Goal: Check status: Check status

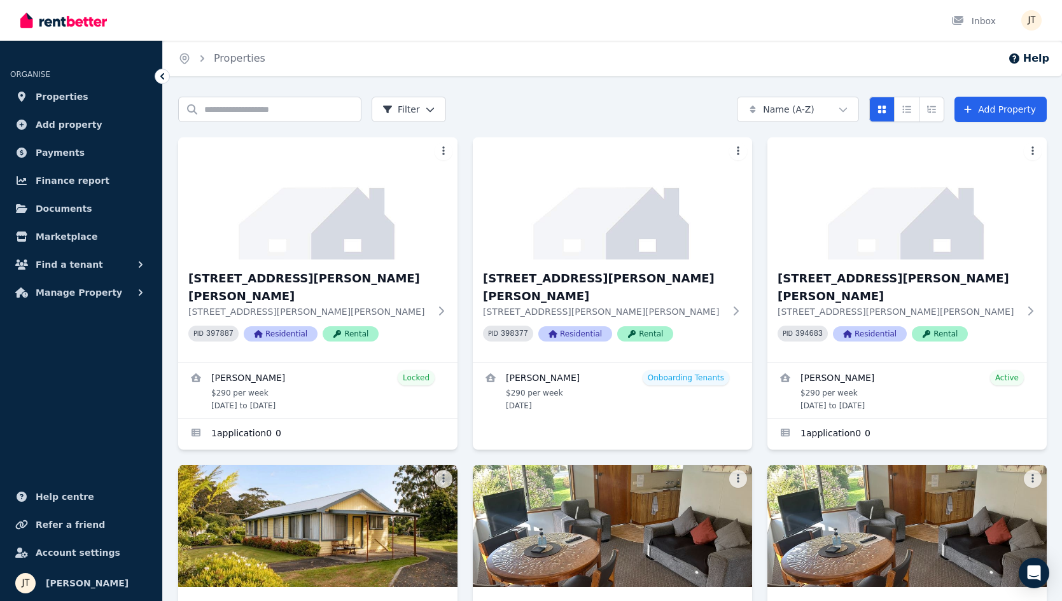
click at [53, 101] on span "Properties" at bounding box center [62, 96] width 53 height 15
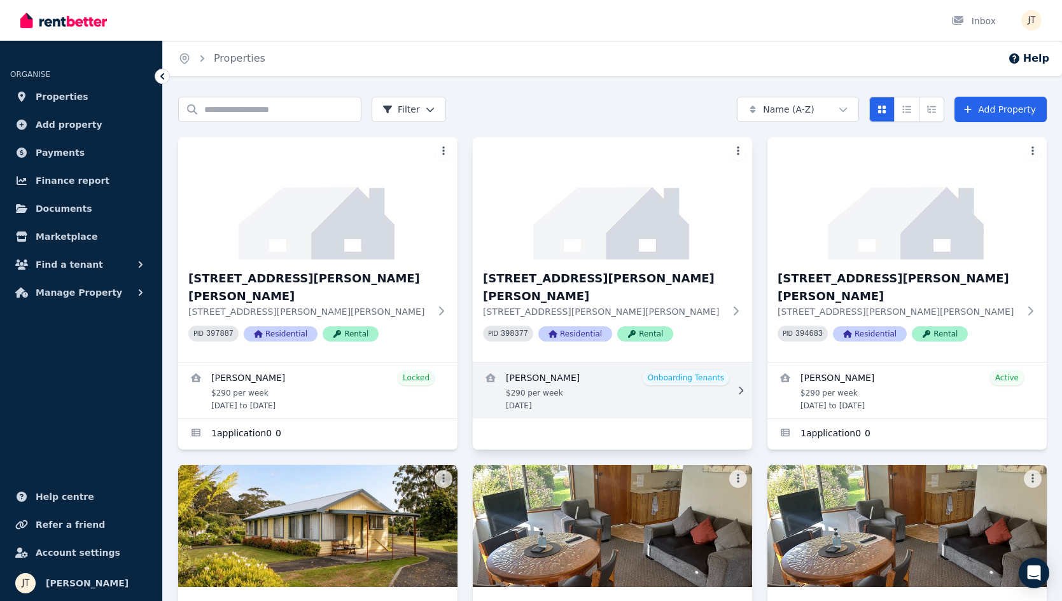
click at [599, 364] on link "View details for Kineta Tatnell" at bounding box center [612, 391] width 279 height 56
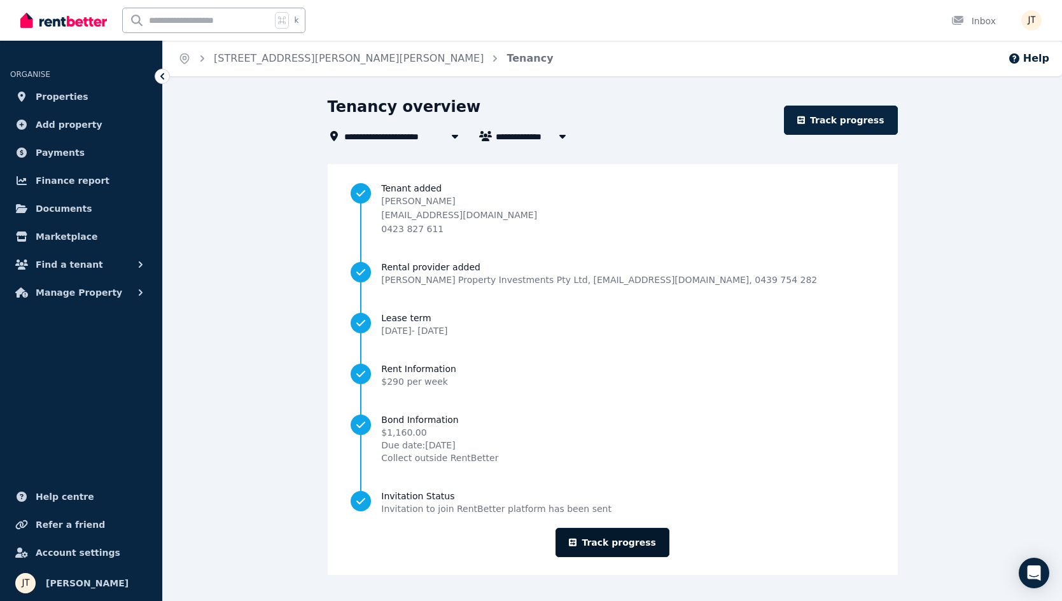
click at [618, 552] on link "Track progress" at bounding box center [612, 542] width 114 height 29
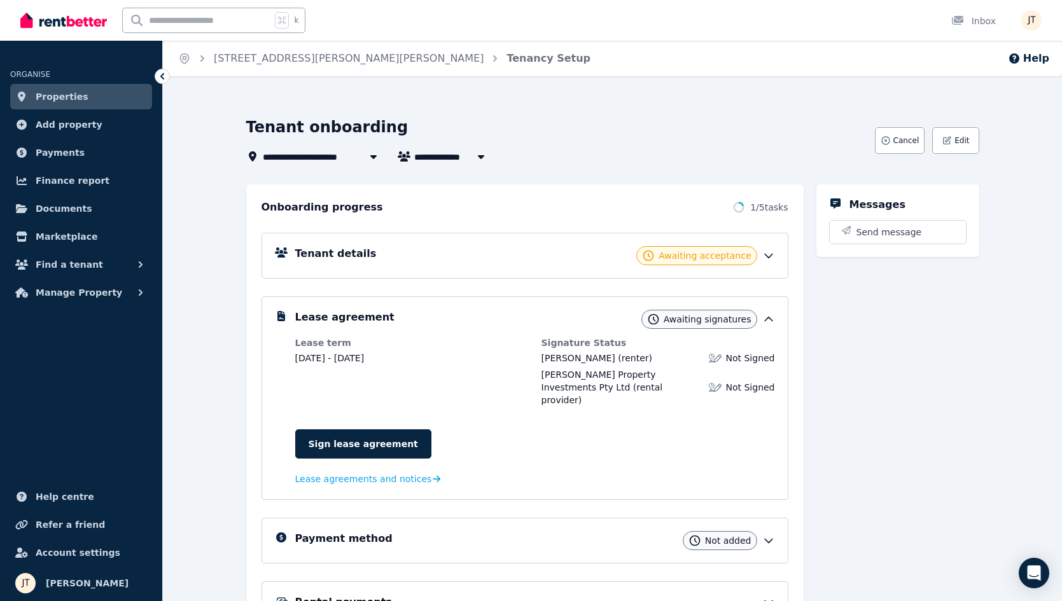
click at [613, 250] on div "Tenant details Awaiting acceptance" at bounding box center [535, 255] width 480 height 19
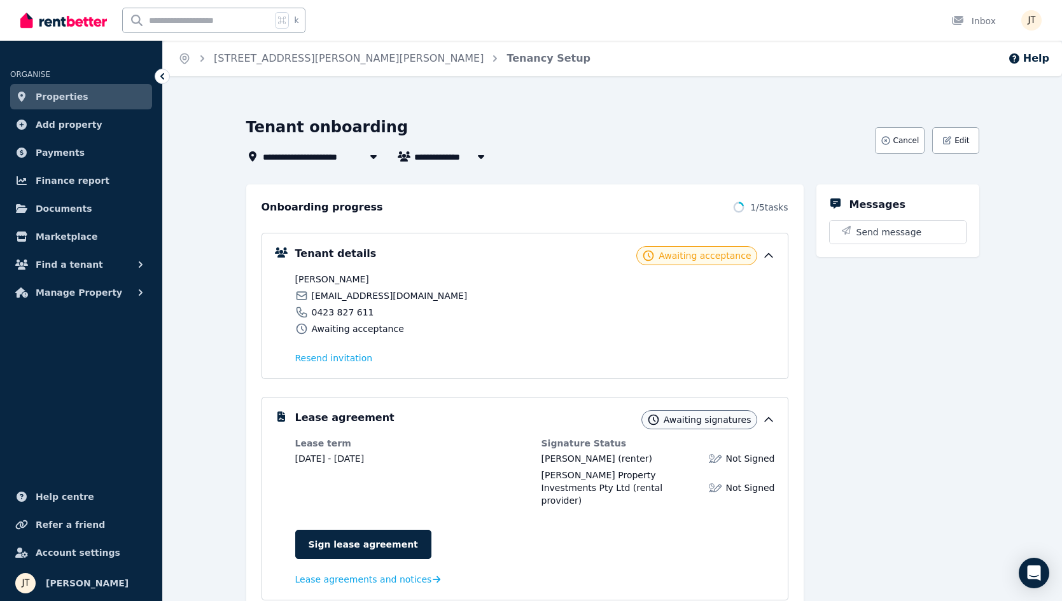
click at [457, 2] on div "k Inbox" at bounding box center [509, 20] width 978 height 41
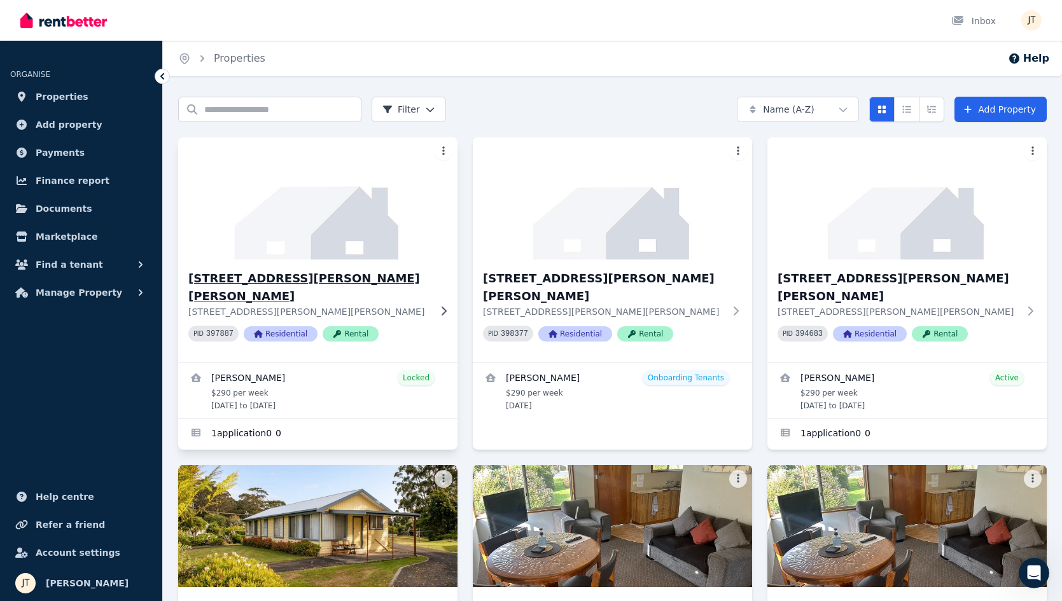
click at [268, 274] on h3 "[STREET_ADDRESS][PERSON_NAME][PERSON_NAME]" at bounding box center [308, 288] width 241 height 36
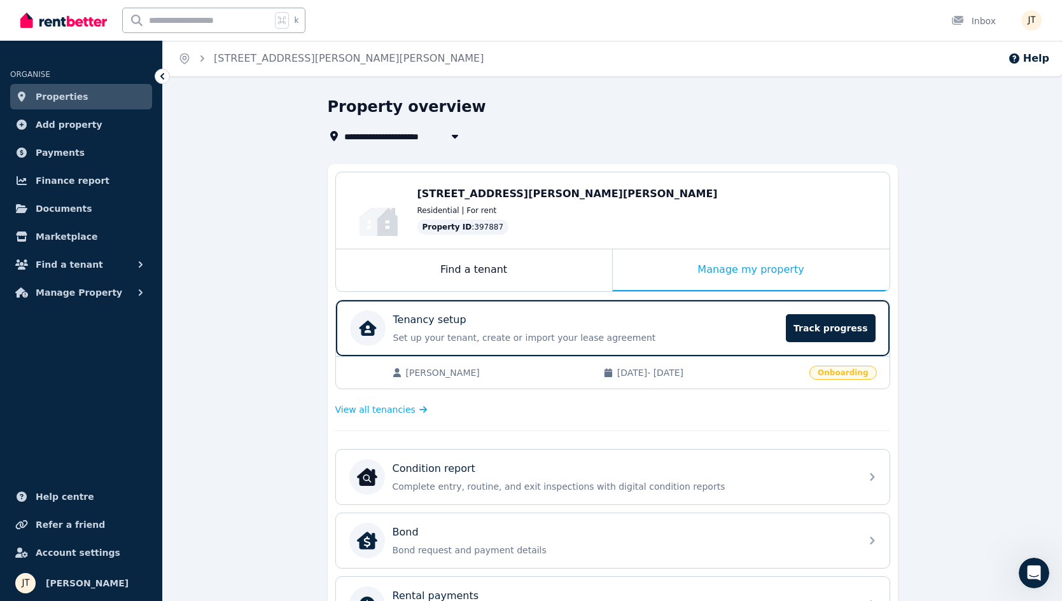
click at [78, 92] on span "Properties" at bounding box center [62, 96] width 53 height 15
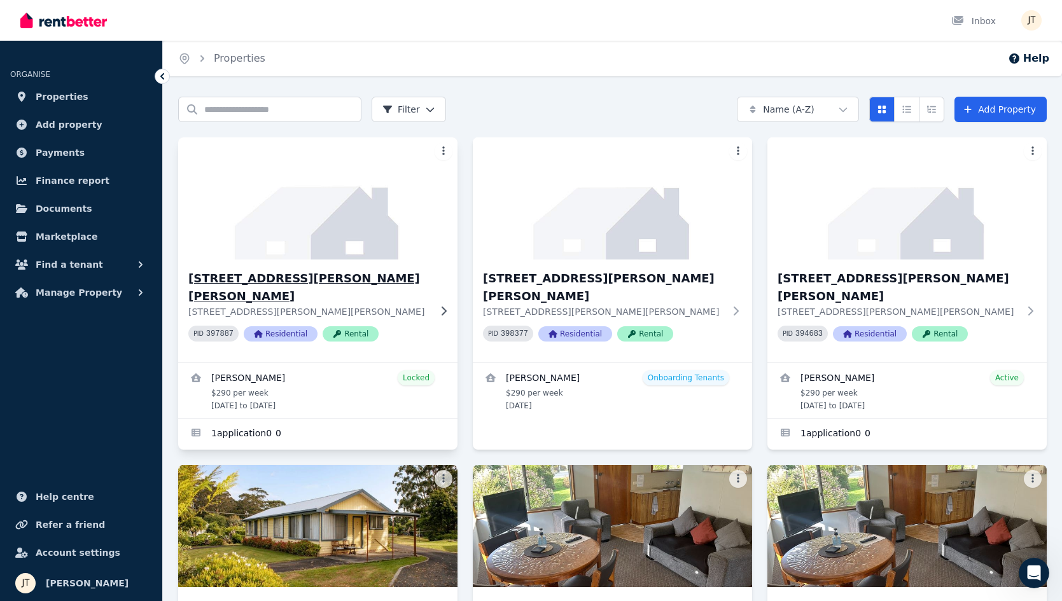
scroll to position [197, 0]
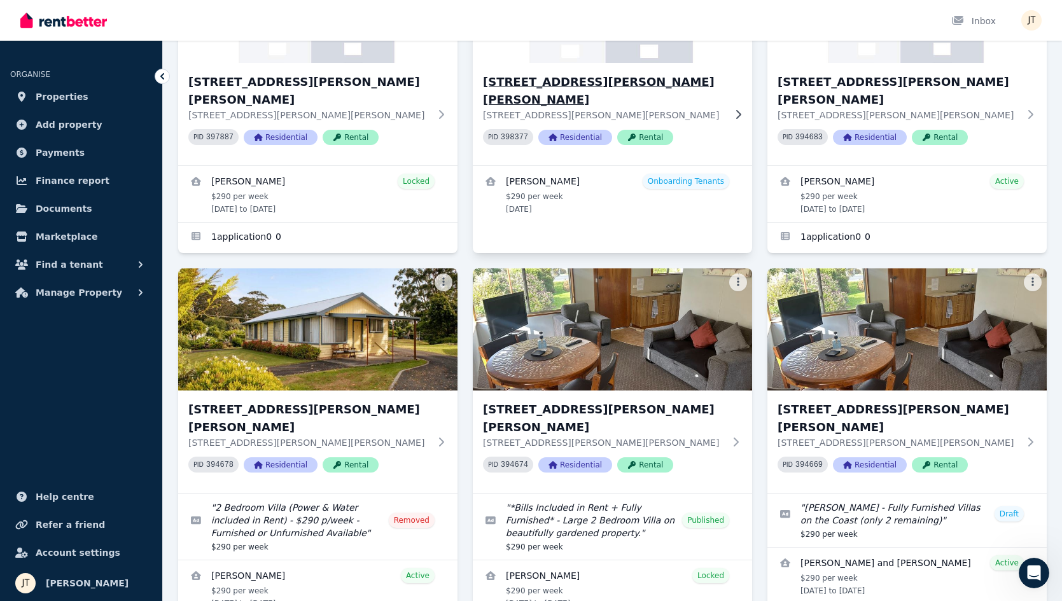
click at [532, 77] on h3 "[STREET_ADDRESS][PERSON_NAME][PERSON_NAME]" at bounding box center [603, 91] width 241 height 36
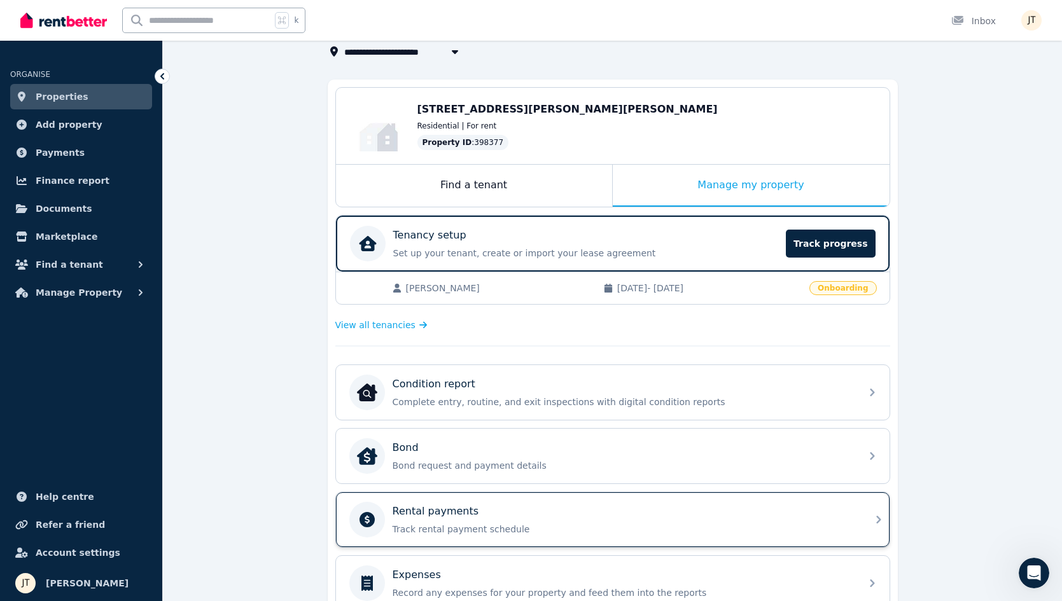
scroll to position [100, 0]
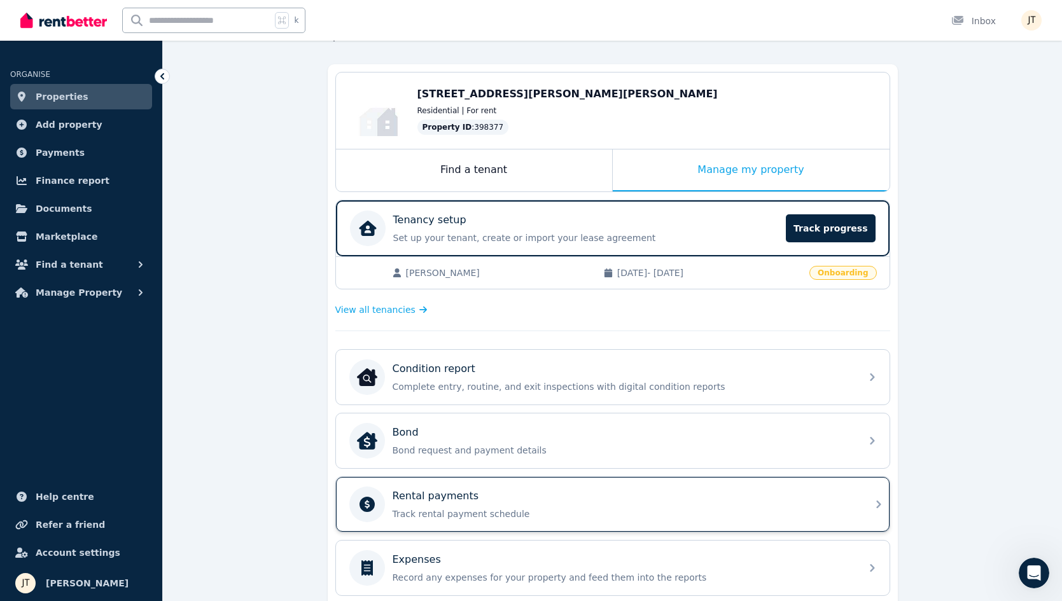
click at [477, 508] on p "Track rental payment schedule" at bounding box center [622, 514] width 461 height 13
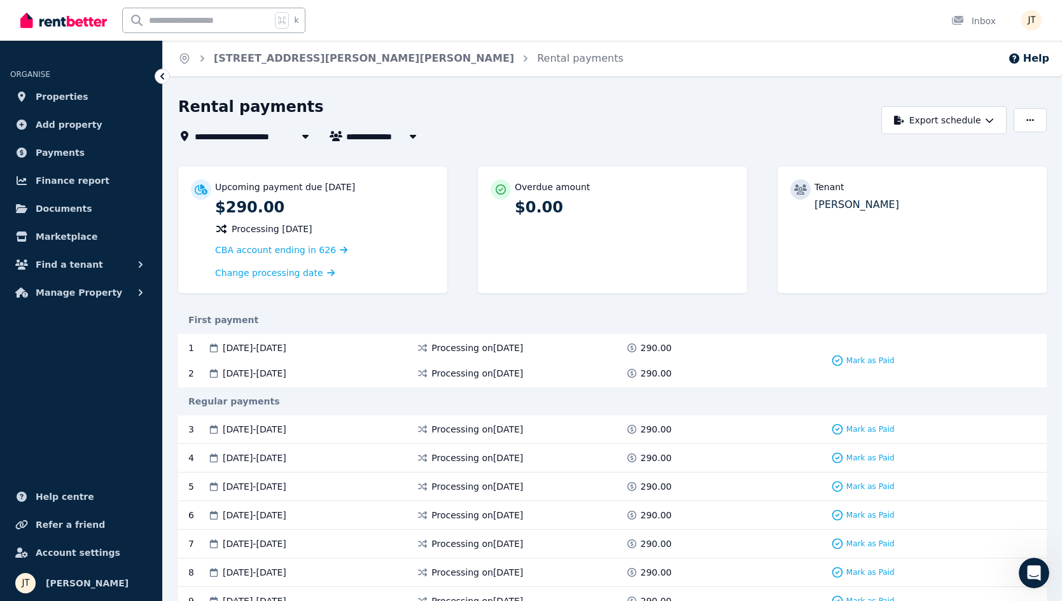
click at [211, 58] on div "[STREET_ADDRESS][PERSON_NAME][PERSON_NAME]" at bounding box center [355, 58] width 318 height 15
click at [244, 136] on span "[STREET_ADDRESS][PERSON_NAME][PERSON_NAME]" at bounding box center [324, 135] width 259 height 15
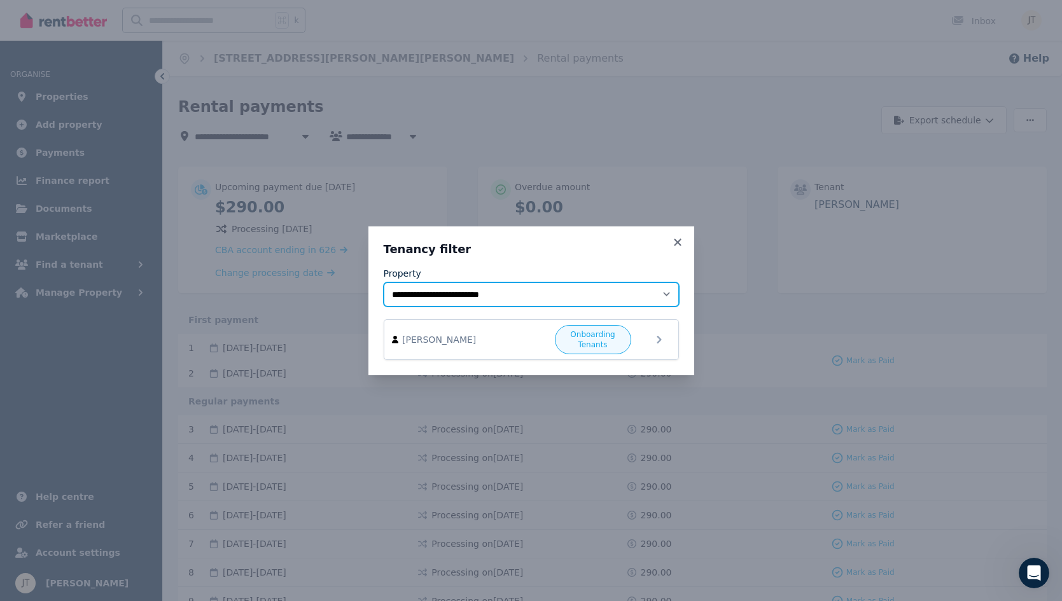
select select "**********"
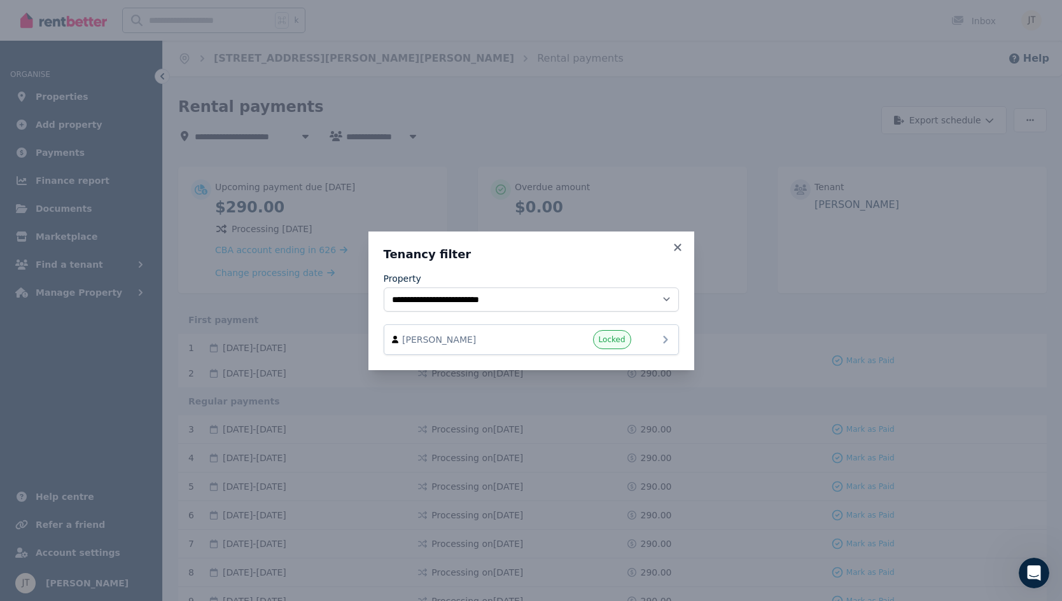
click at [506, 341] on span "[PERSON_NAME]" at bounding box center [474, 339] width 145 height 13
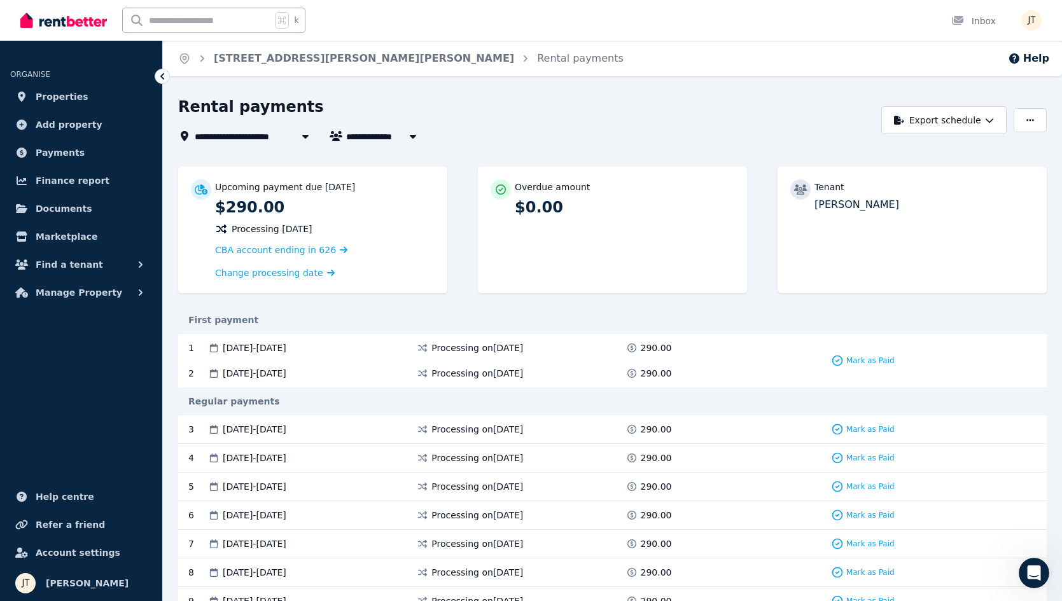
type input "**********"
click at [61, 95] on span "Properties" at bounding box center [62, 96] width 53 height 15
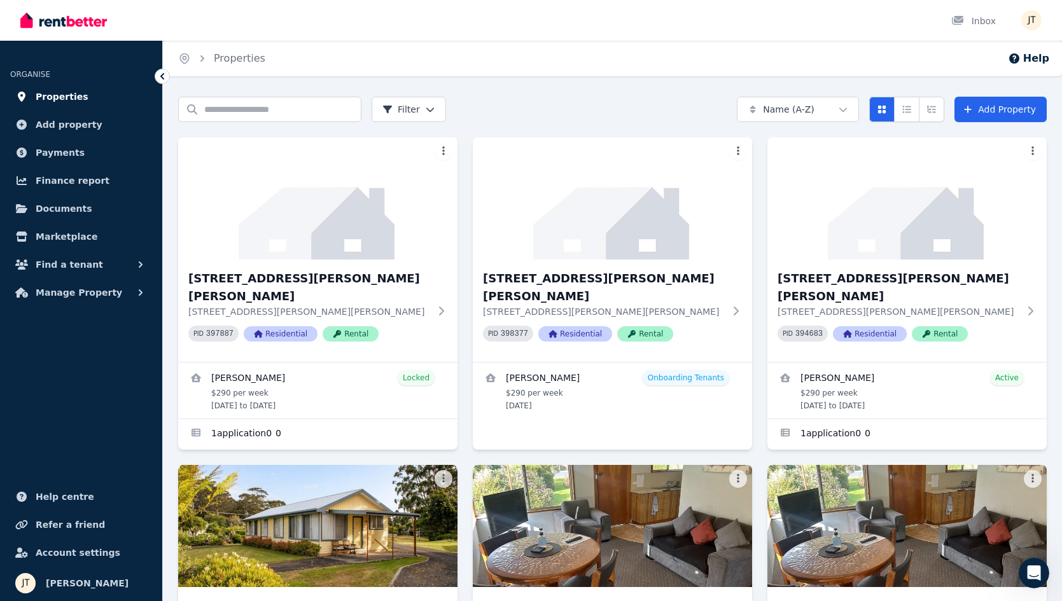
click at [71, 94] on span "Properties" at bounding box center [62, 96] width 53 height 15
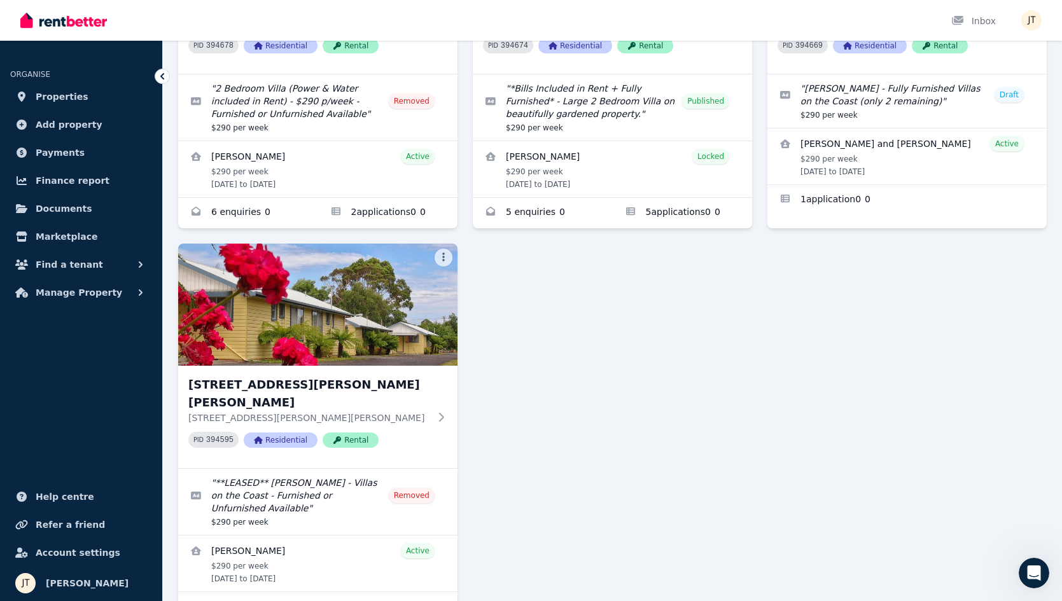
scroll to position [616, 0]
click at [592, 288] on div "2/21 Andrew St, Strahan 2/21 Andrew St, Strahan TAS 7468 PID 397887 Residential…" at bounding box center [612, 71] width 868 height 1101
click at [72, 90] on span "Properties" at bounding box center [62, 96] width 53 height 15
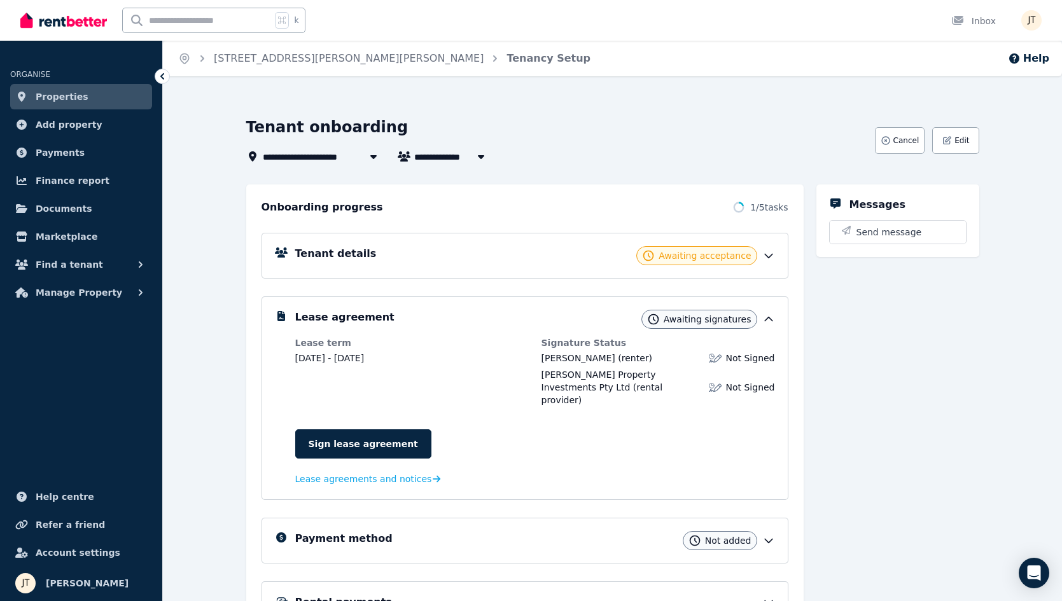
click at [87, 100] on link "Properties" at bounding box center [81, 96] width 142 height 25
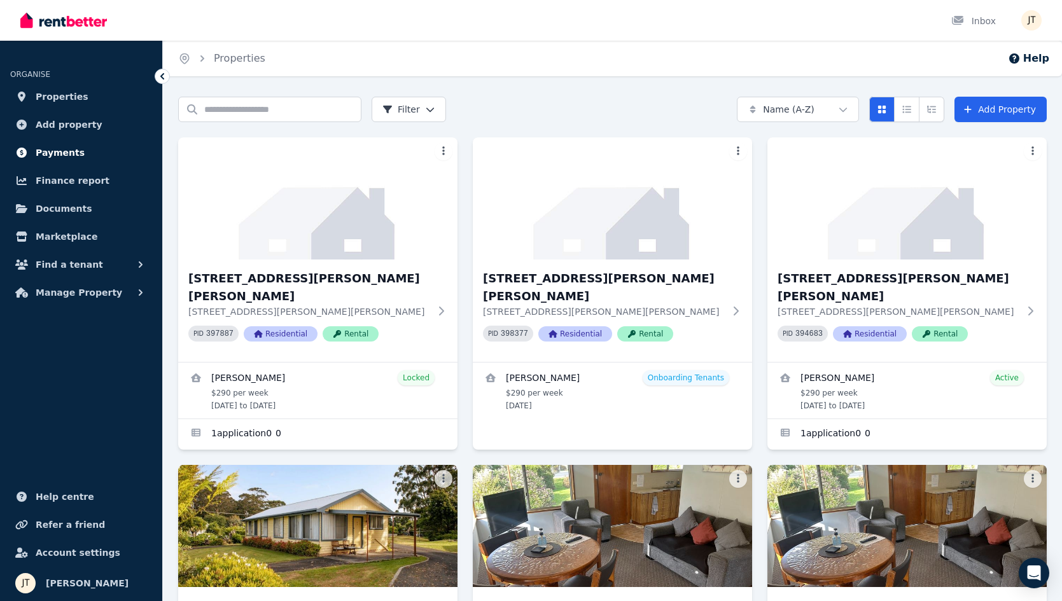
click at [69, 150] on span "Payments" at bounding box center [60, 152] width 49 height 15
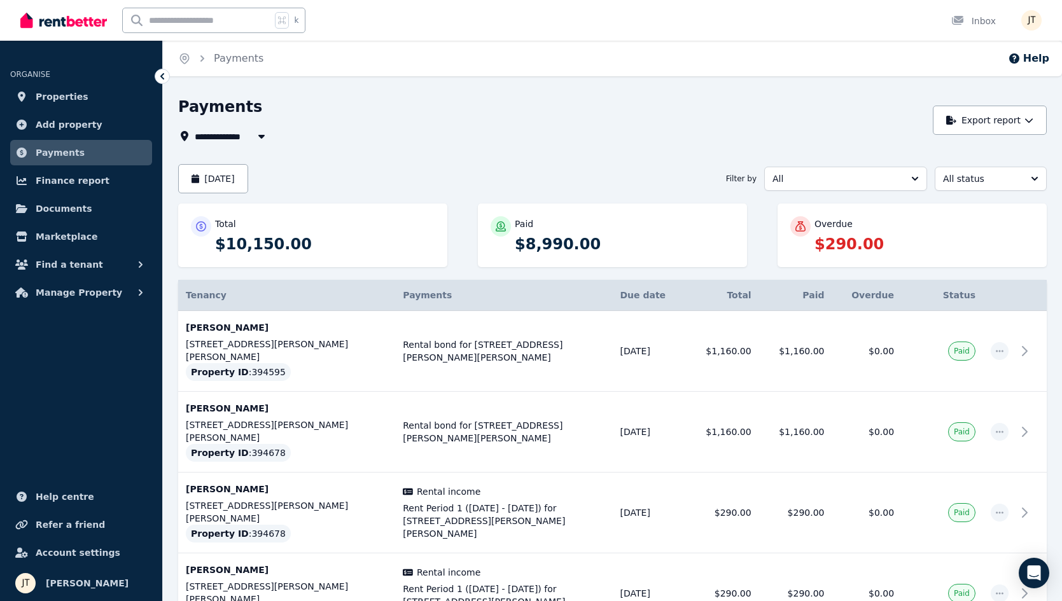
click at [805, 180] on span "All" at bounding box center [836, 178] width 128 height 13
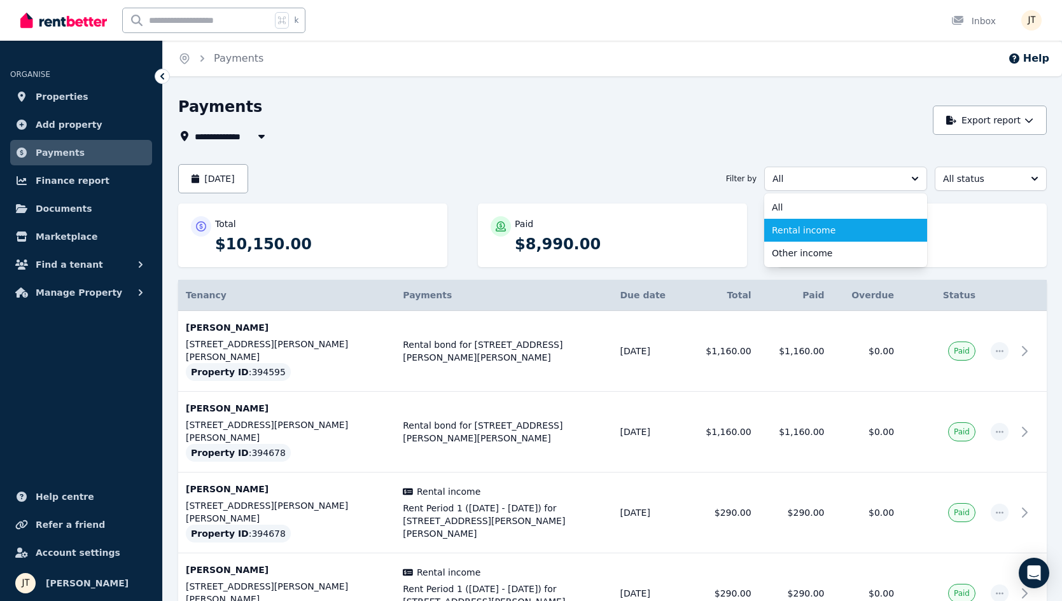
click at [802, 233] on span "Rental income" at bounding box center [838, 230] width 132 height 13
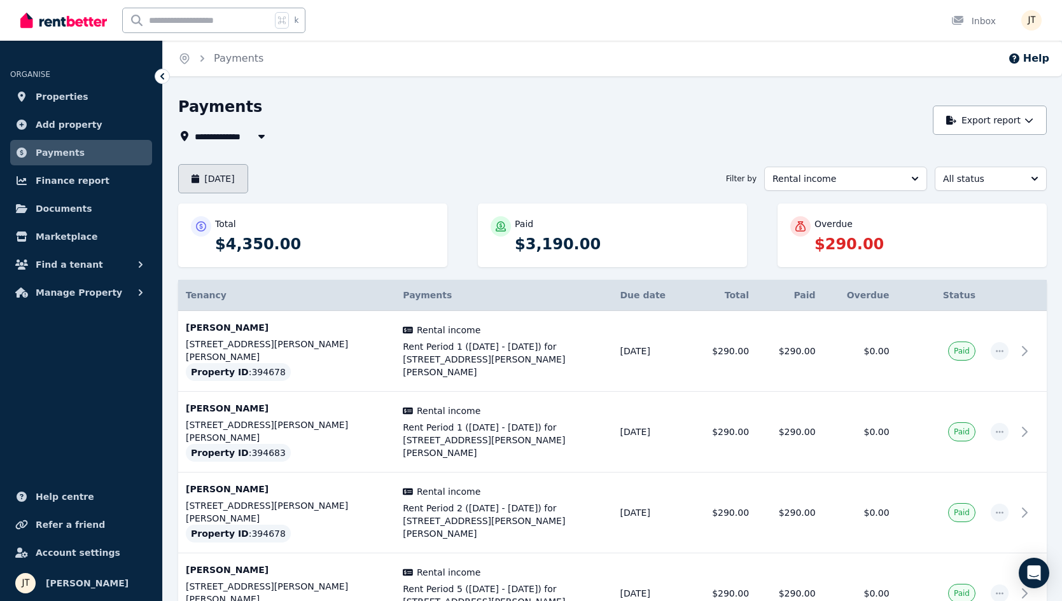
click at [248, 180] on button "August 2025" at bounding box center [213, 178] width 70 height 29
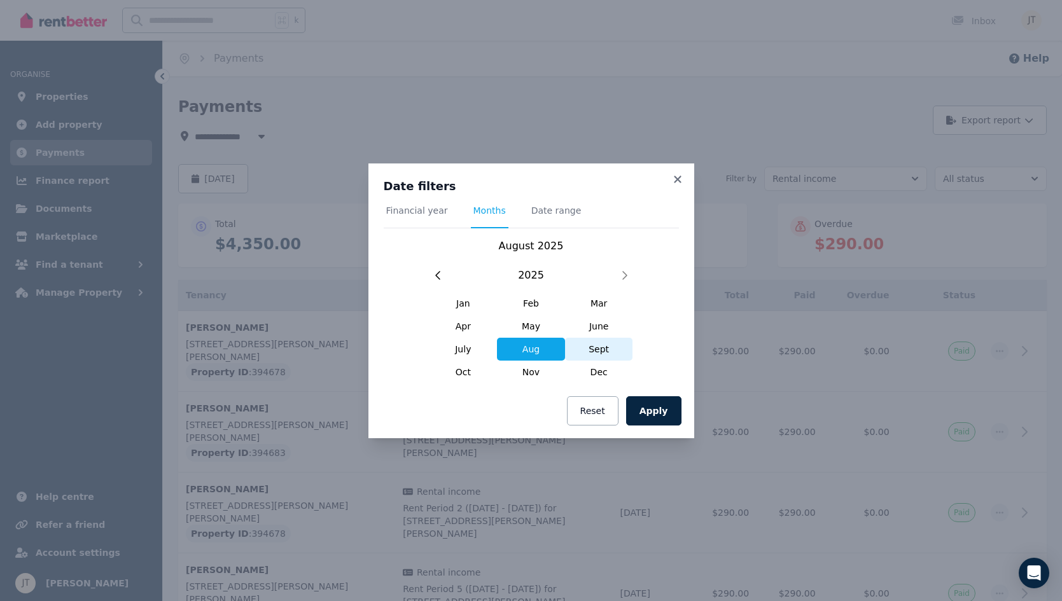
click at [597, 352] on span "Sept" at bounding box center [599, 349] width 68 height 23
click at [673, 418] on button "Apply" at bounding box center [653, 410] width 55 height 29
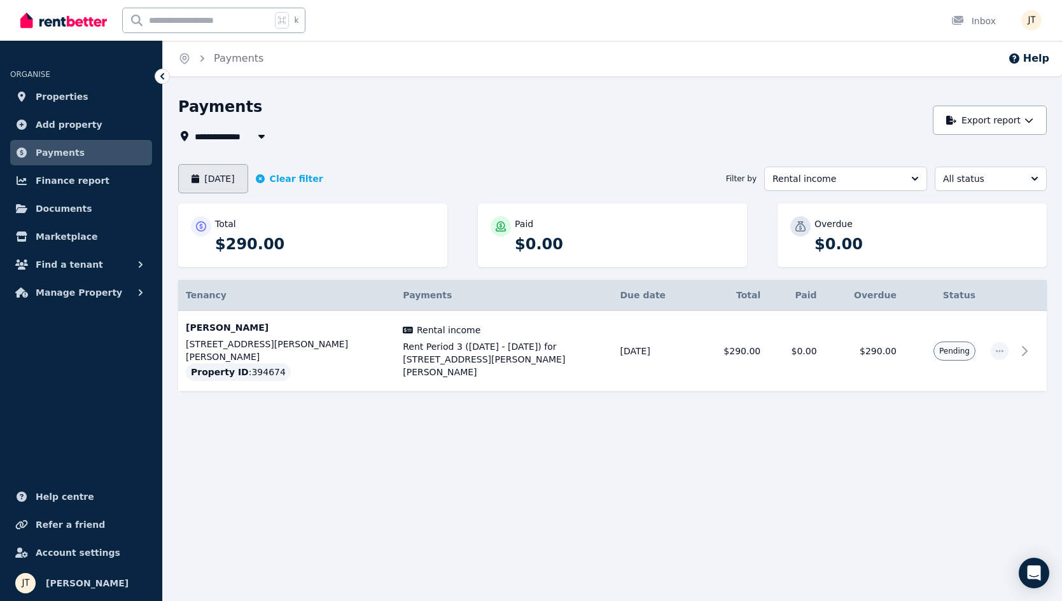
click at [248, 174] on button "September 2025" at bounding box center [213, 178] width 70 height 29
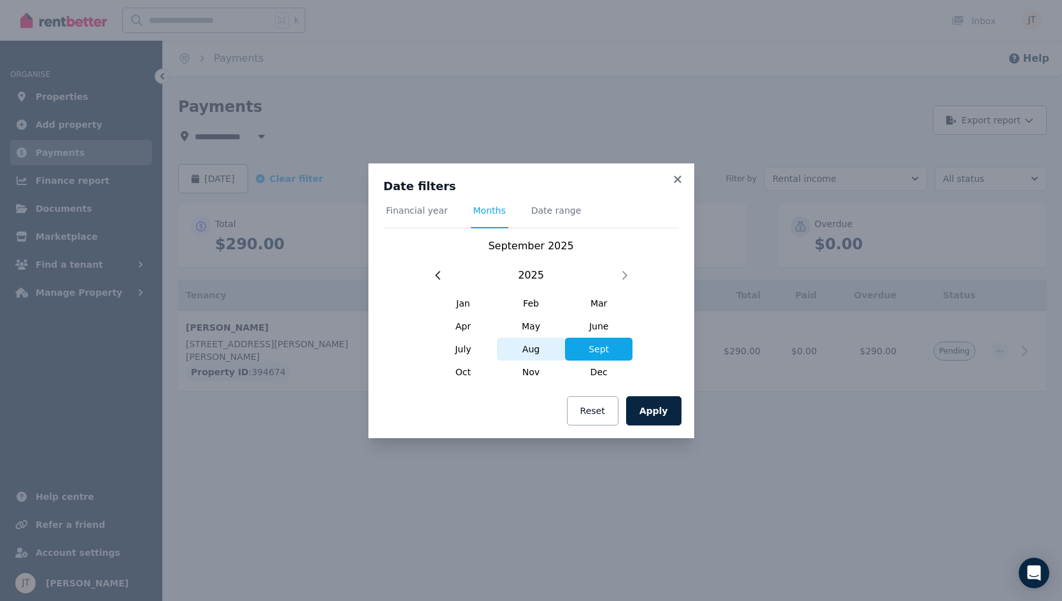
click at [545, 356] on span "Aug" at bounding box center [531, 349] width 68 height 23
click at [675, 174] on icon at bounding box center [677, 179] width 13 height 11
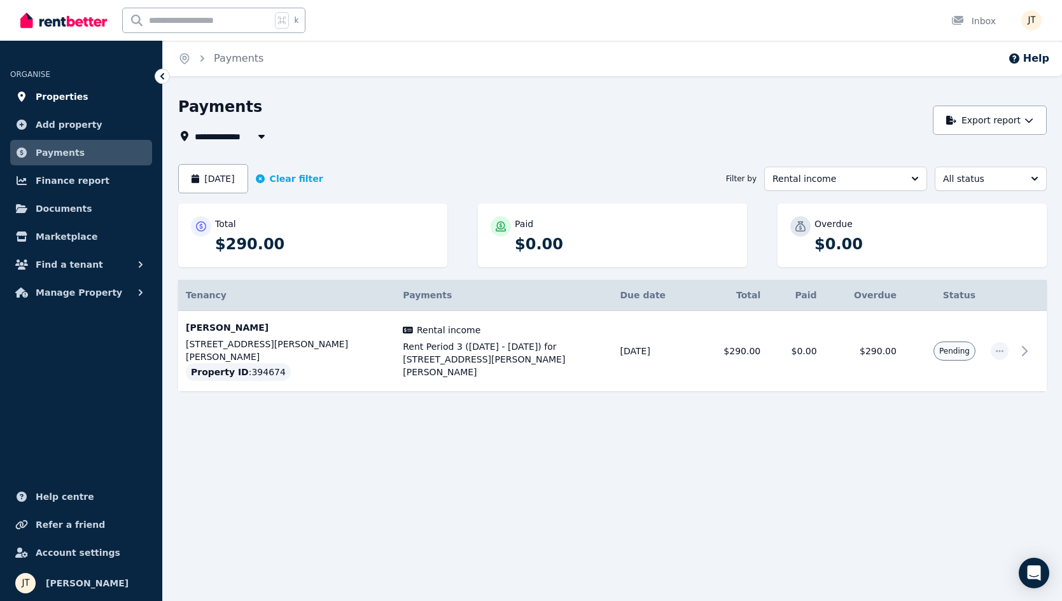
click at [67, 94] on span "Properties" at bounding box center [62, 96] width 53 height 15
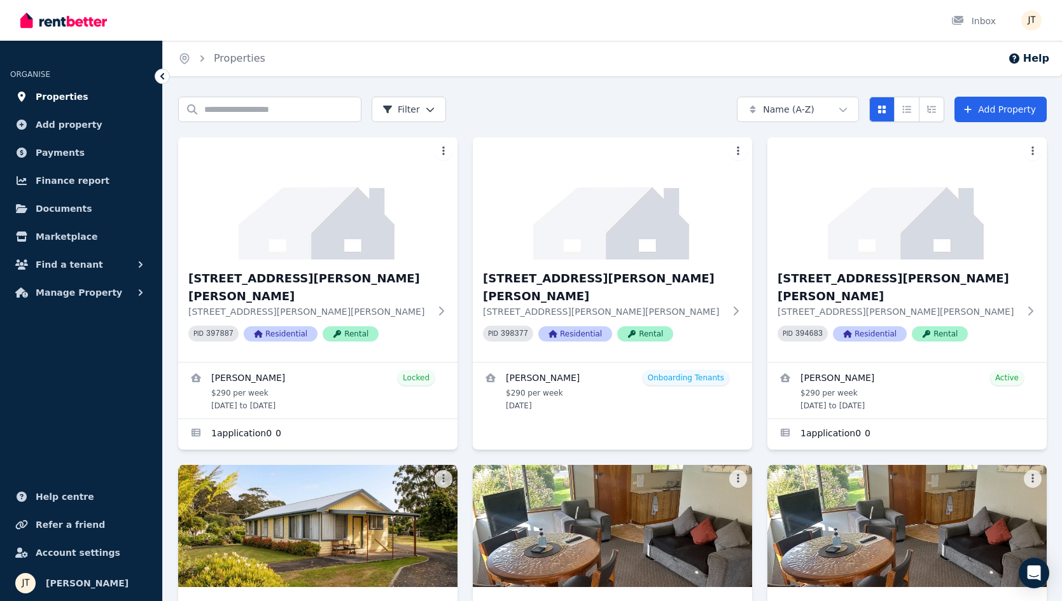
click at [66, 94] on span "Properties" at bounding box center [62, 96] width 53 height 15
click at [54, 98] on span "Properties" at bounding box center [62, 96] width 53 height 15
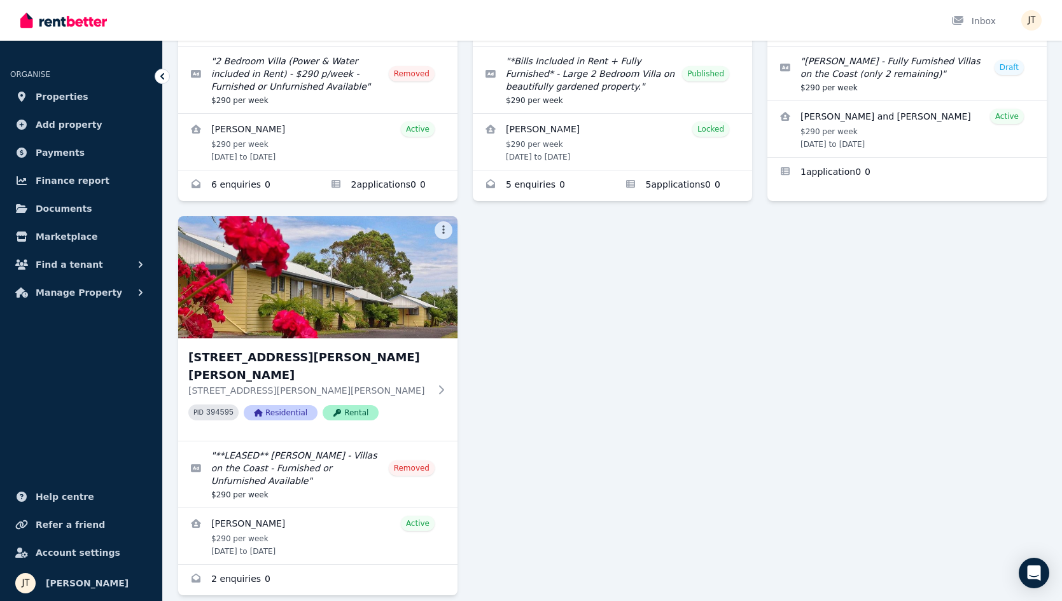
scroll to position [642, 0]
click at [726, 389] on div "2/21 Andrew St, Strahan 2/21 Andrew St, Strahan TAS 7468 PID 397887 Residential…" at bounding box center [612, 45] width 868 height 1101
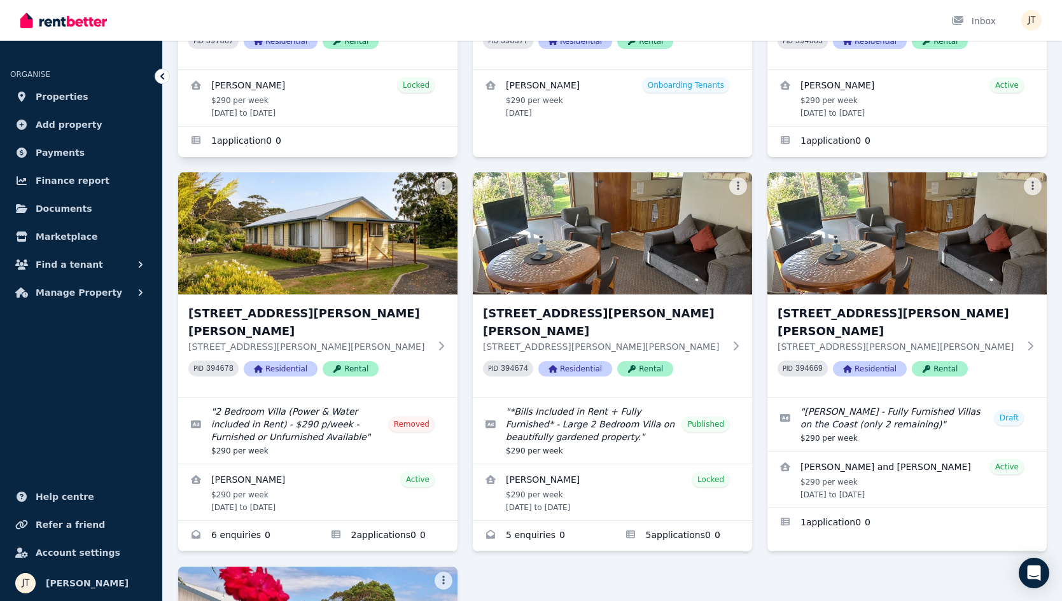
scroll to position [457, 0]
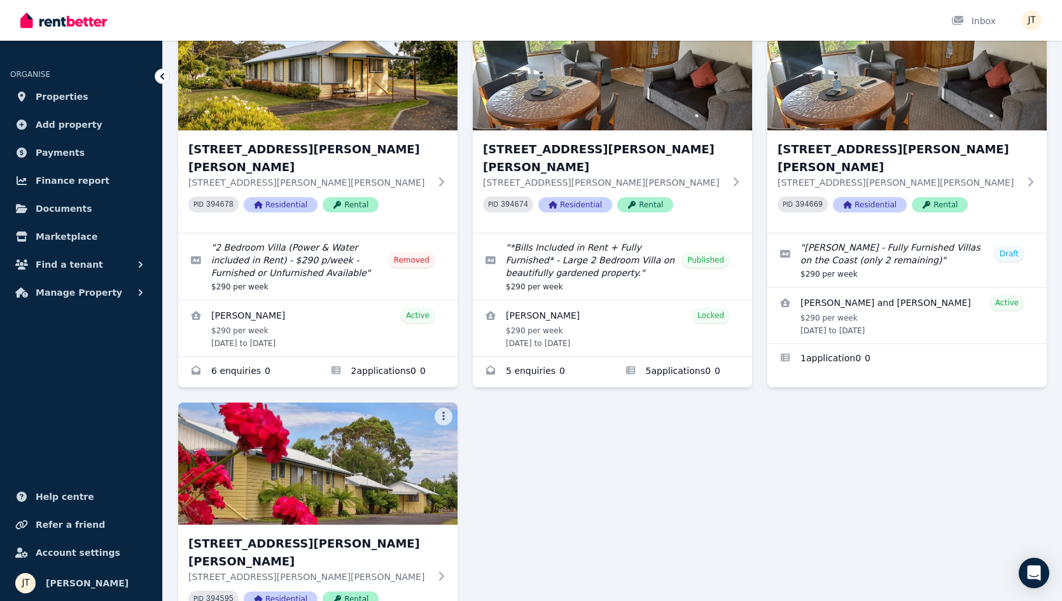
click at [663, 443] on div "2/21 Andrew St, Strahan 2/21 Andrew St, Strahan TAS 7468 PID 397887 Residential…" at bounding box center [612, 231] width 868 height 1101
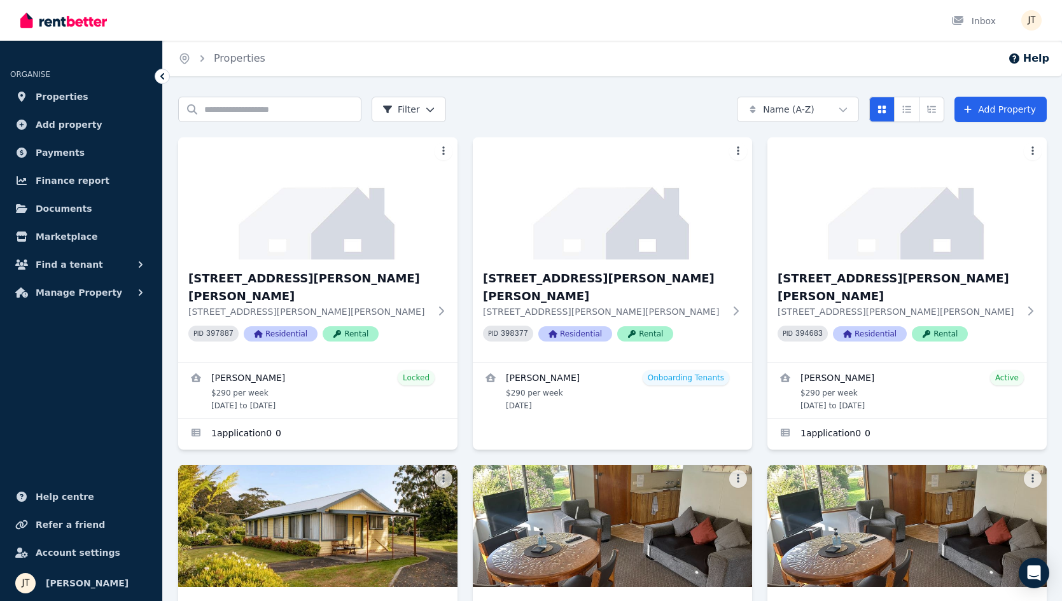
scroll to position [0, 0]
